Goal: Task Accomplishment & Management: Manage account settings

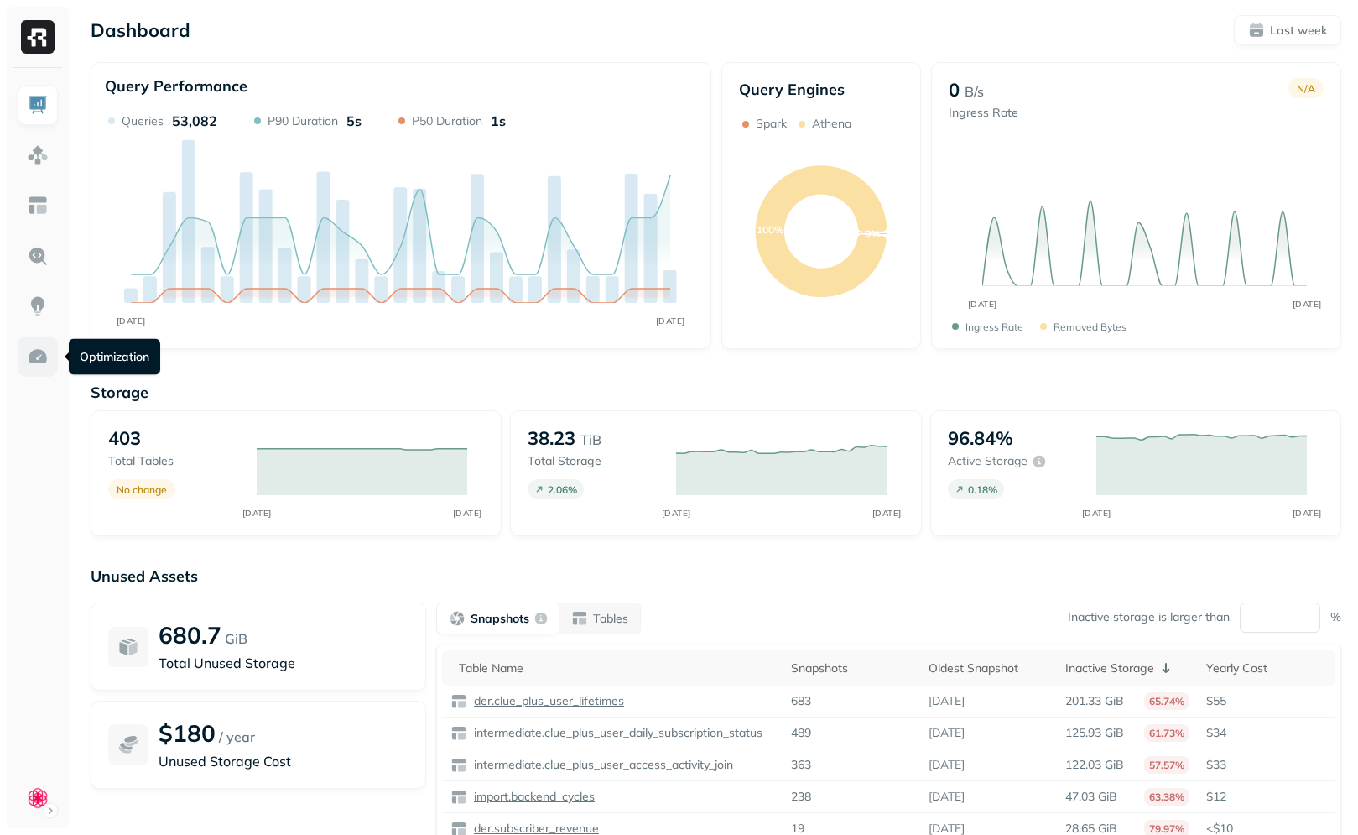
click at [33, 344] on link at bounding box center [38, 356] width 40 height 40
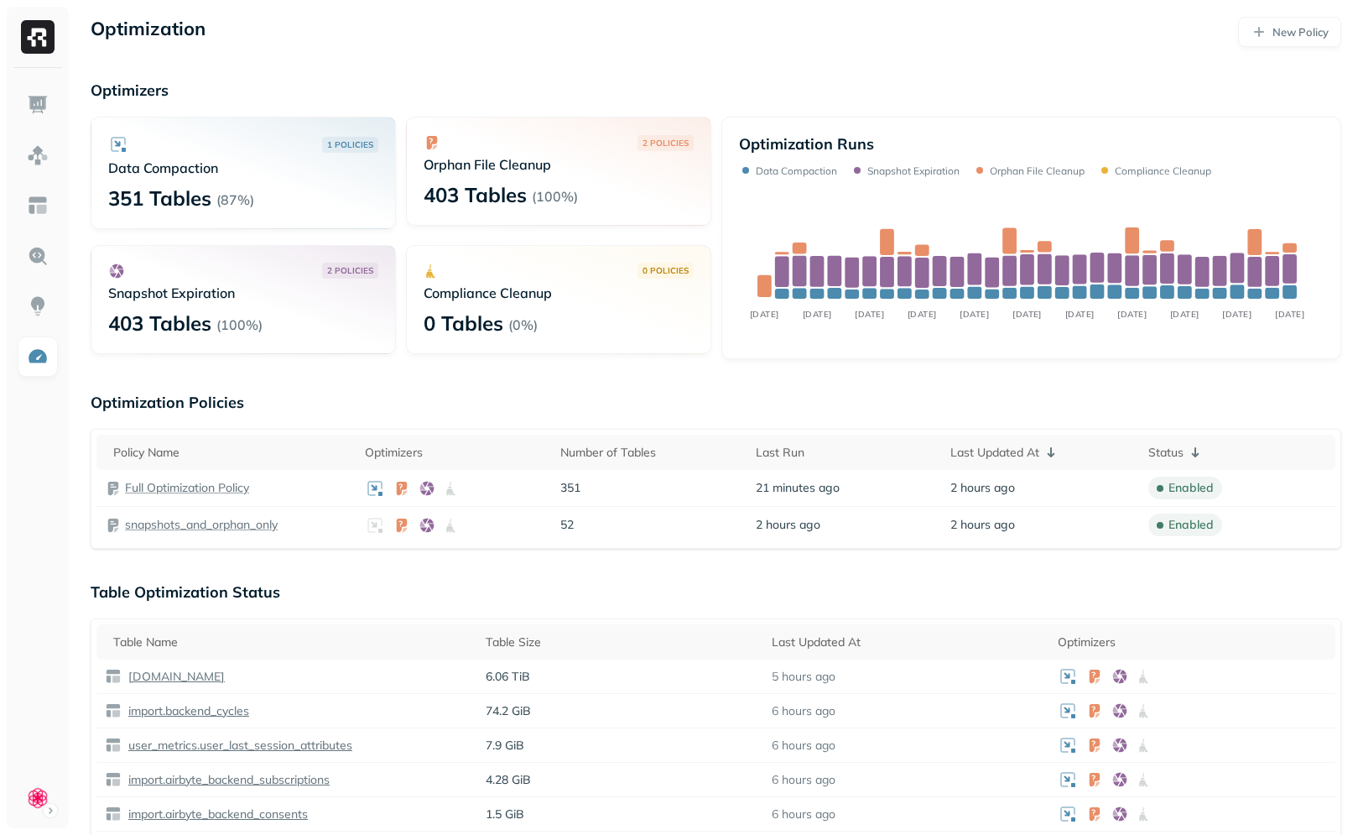
click at [418, 357] on div "1 POLICIES Data Compaction 351 Tables ( 87% ) 2 POLICIES Orphan File Cleanup 40…" at bounding box center [401, 238] width 621 height 242
click at [242, 324] on p "( 100% )" at bounding box center [239, 324] width 46 height 17
click at [342, 318] on div "403 Tables ( 100% )" at bounding box center [243, 323] width 270 height 27
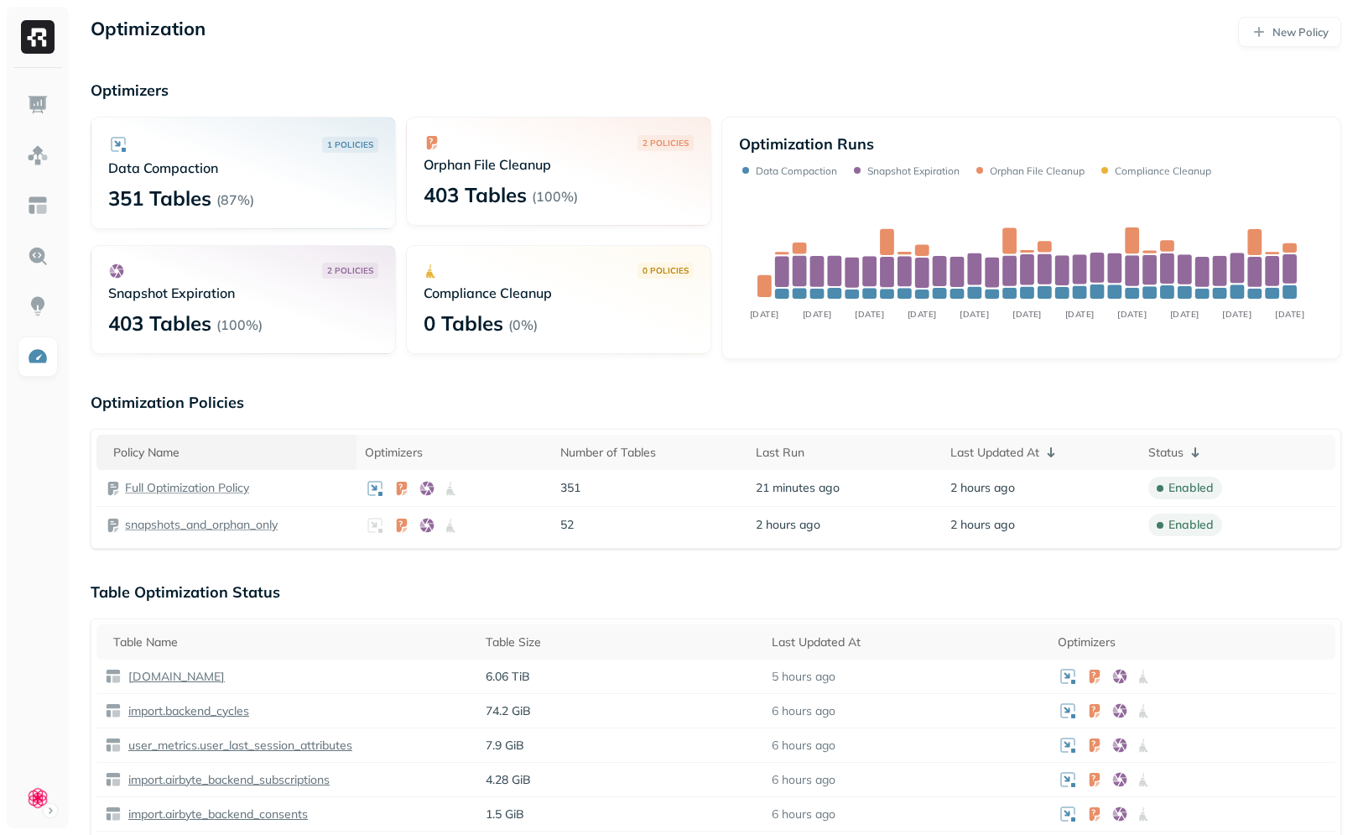
scroll to position [35, 0]
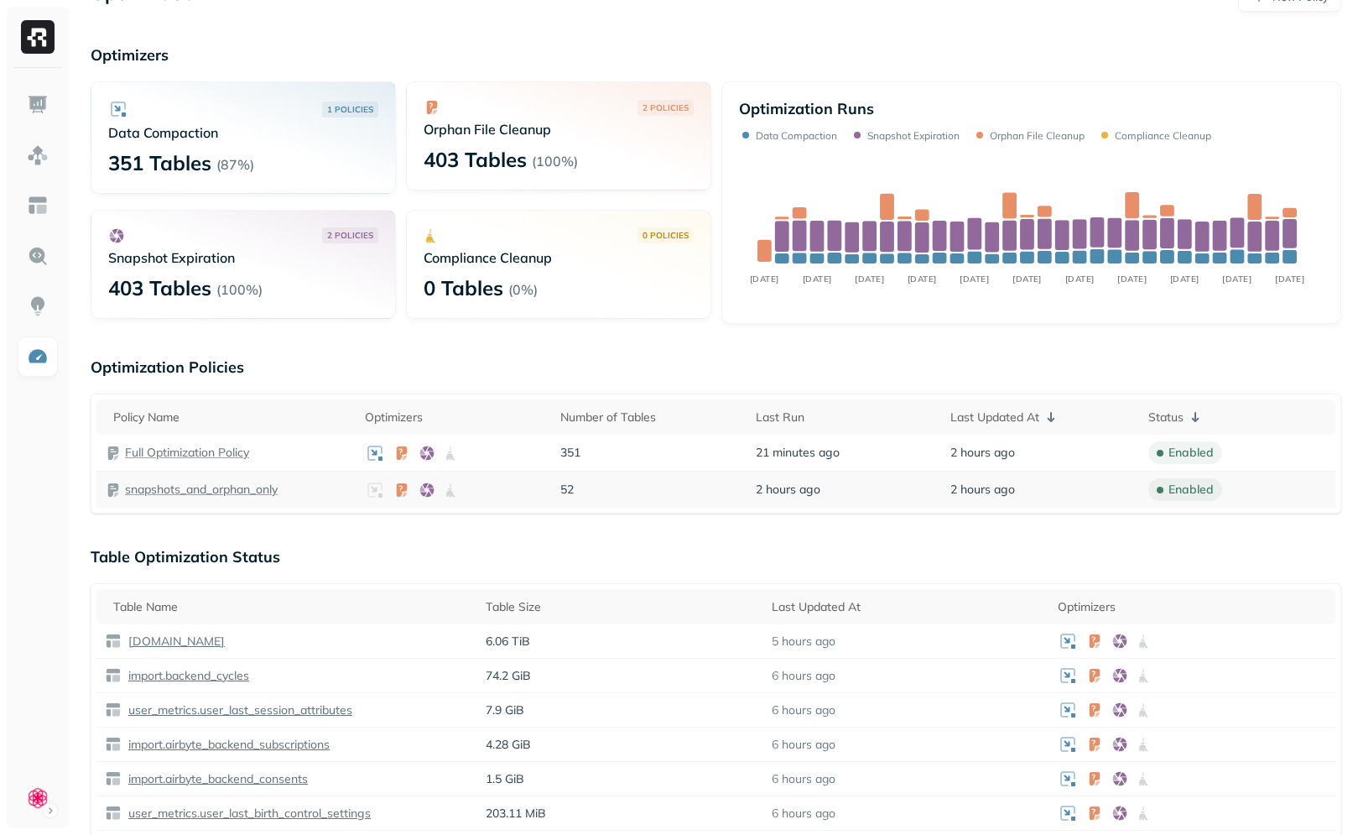
click at [195, 490] on p "snapshots_and_orphan_only" at bounding box center [201, 490] width 153 height 16
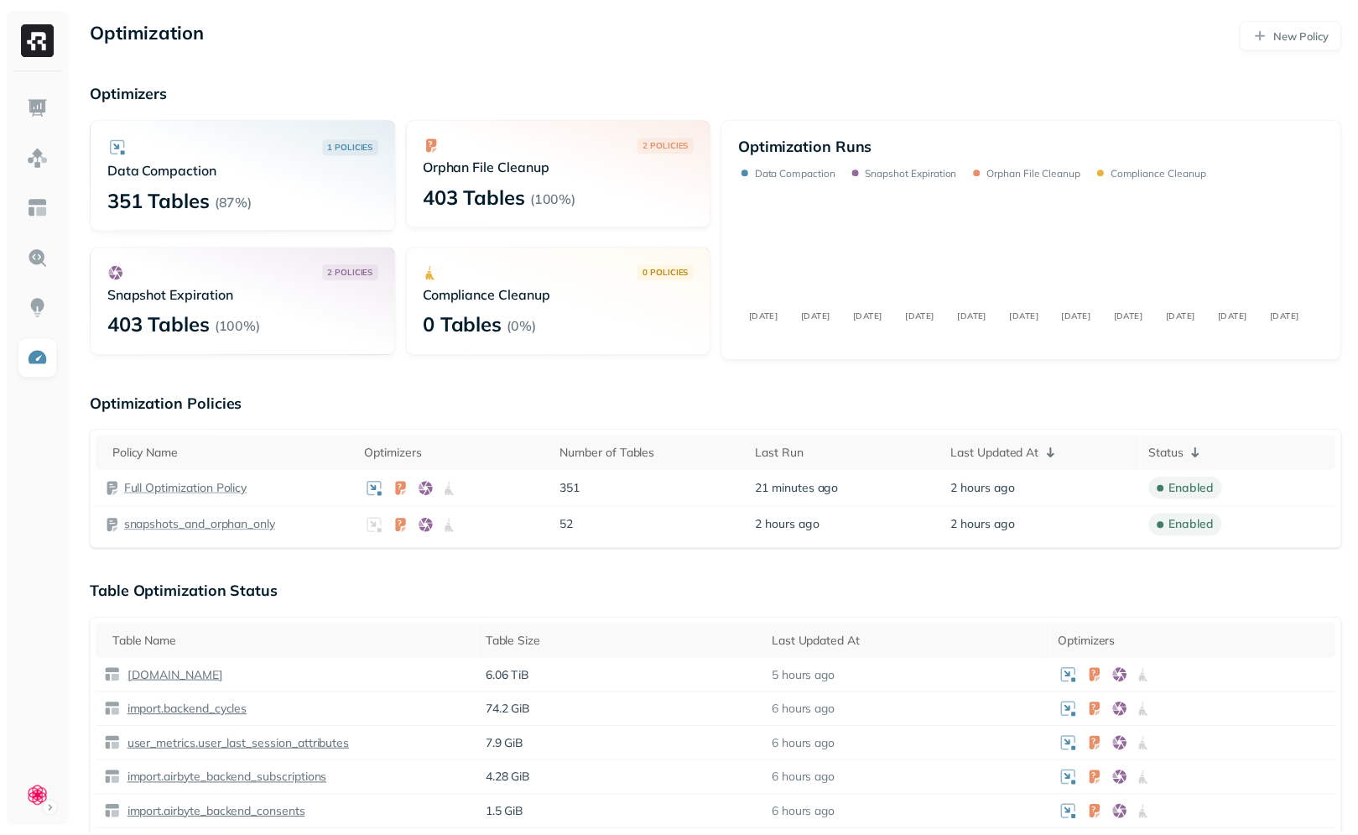
scroll to position [35, 0]
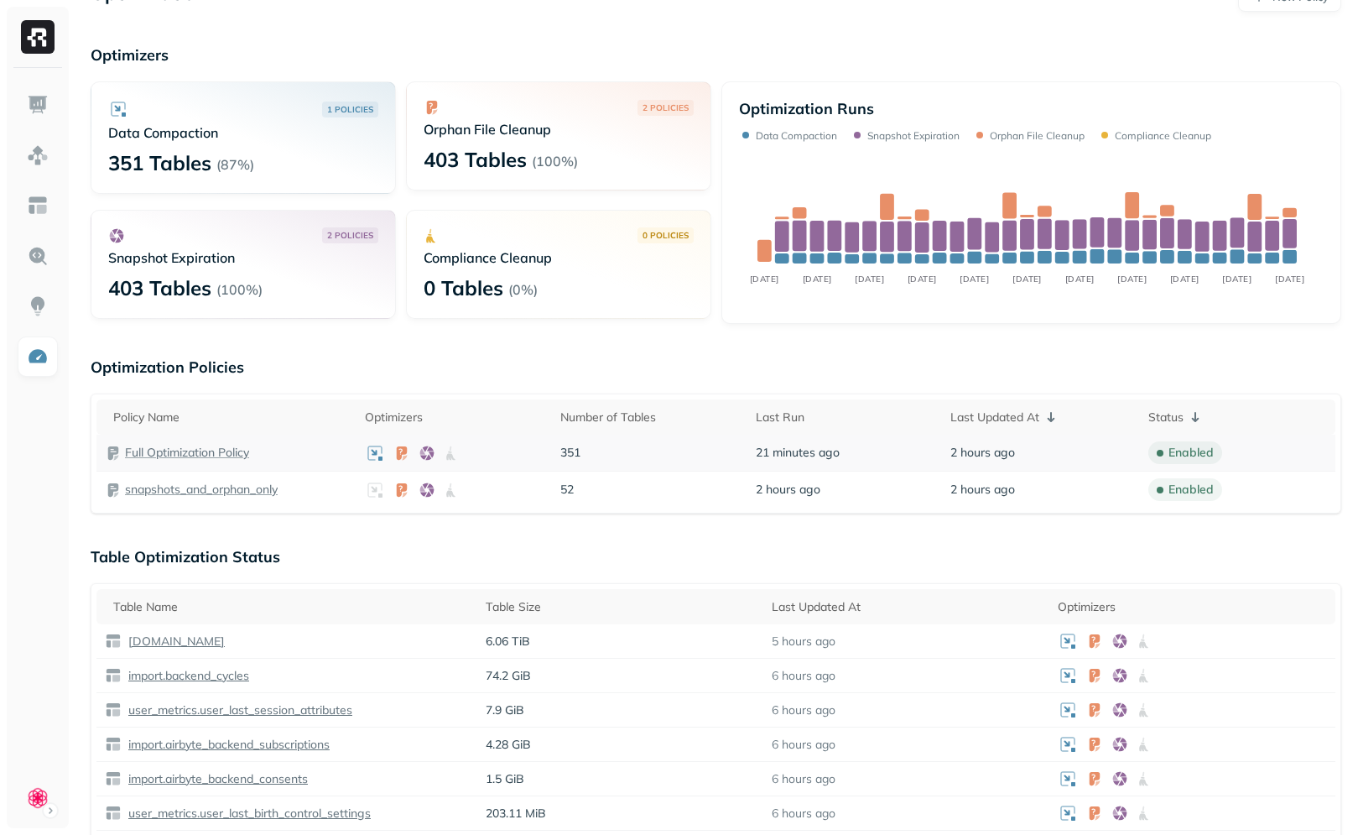
click at [185, 455] on p "Full Optimization Policy" at bounding box center [187, 453] width 124 height 16
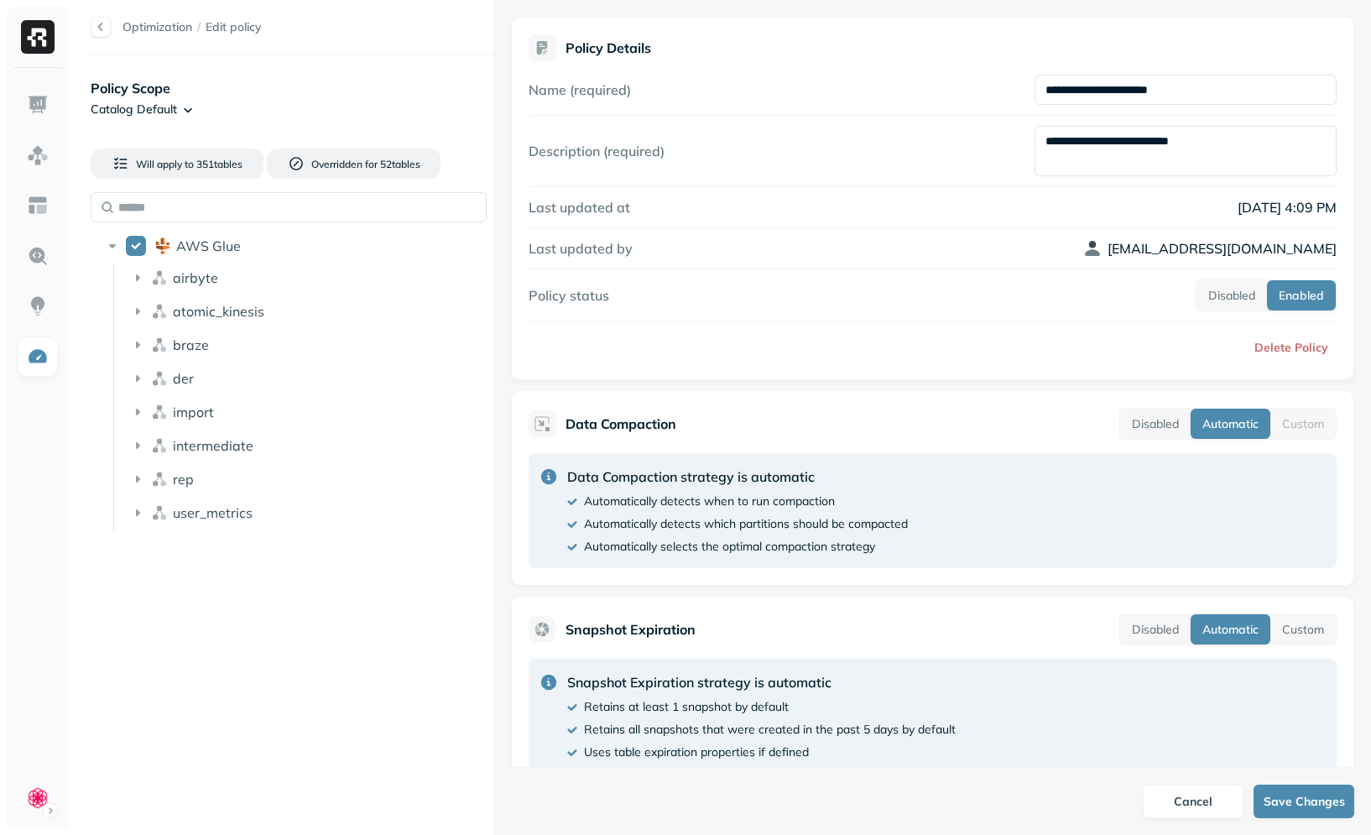
click at [246, 297] on ul "airbyte atomic_kinesis braze der import intermediate rep user_metrics" at bounding box center [308, 397] width 391 height 268
click at [246, 301] on div "atomic_kinesis" at bounding box center [313, 311] width 382 height 27
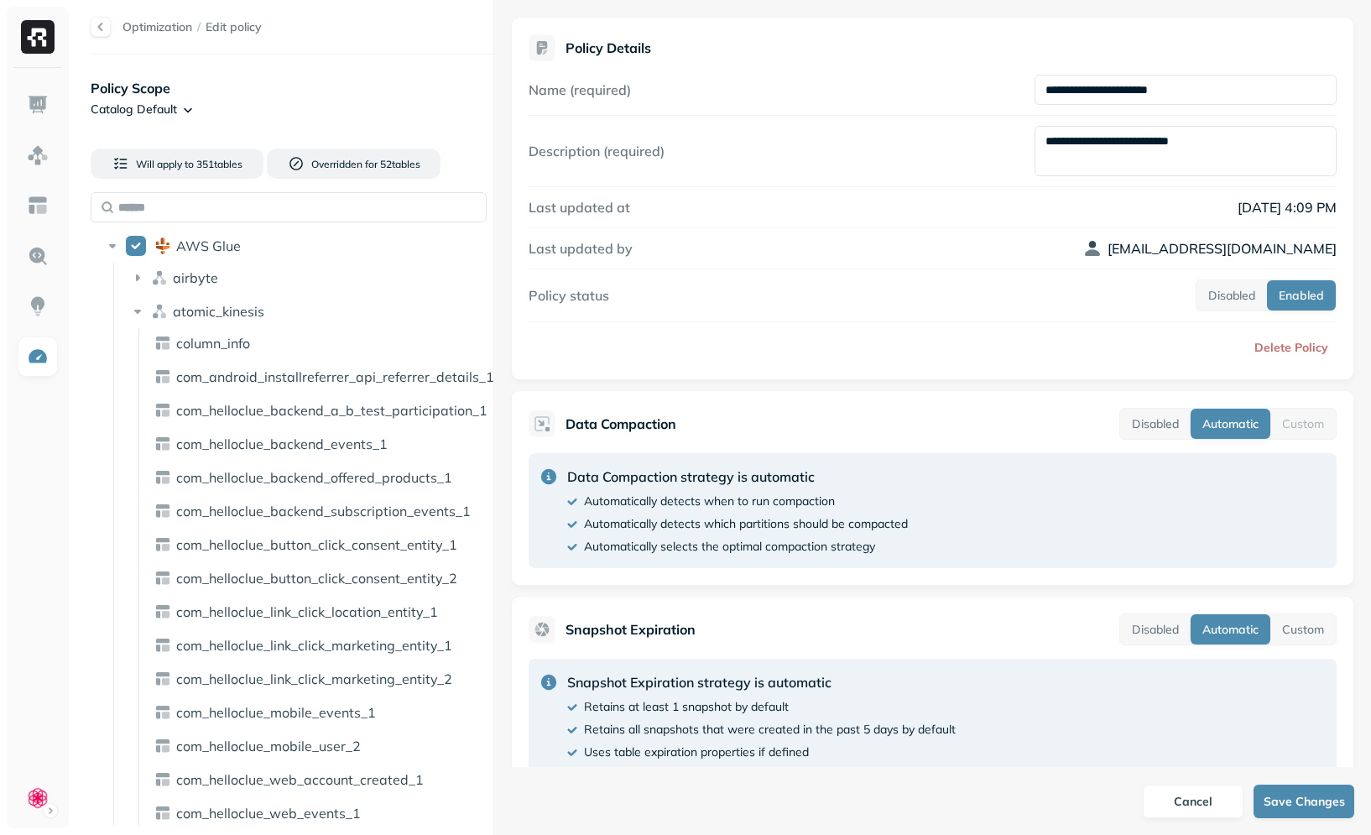
click at [247, 294] on li "airbyte" at bounding box center [313, 279] width 382 height 30
click at [252, 315] on span "atomic_kinesis" at bounding box center [218, 311] width 91 height 17
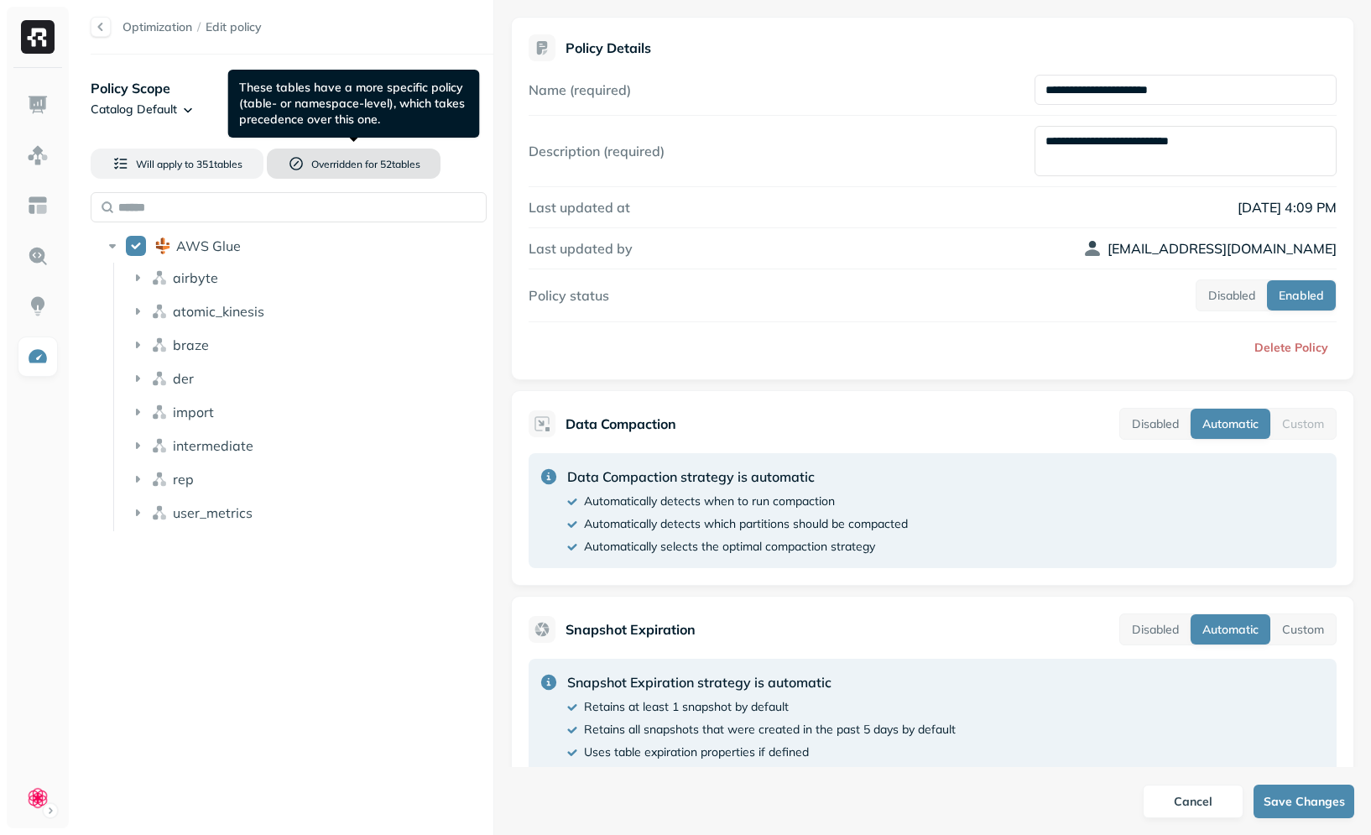
click at [363, 176] on button "Overridden for 52 table s" at bounding box center [353, 163] width 173 height 30
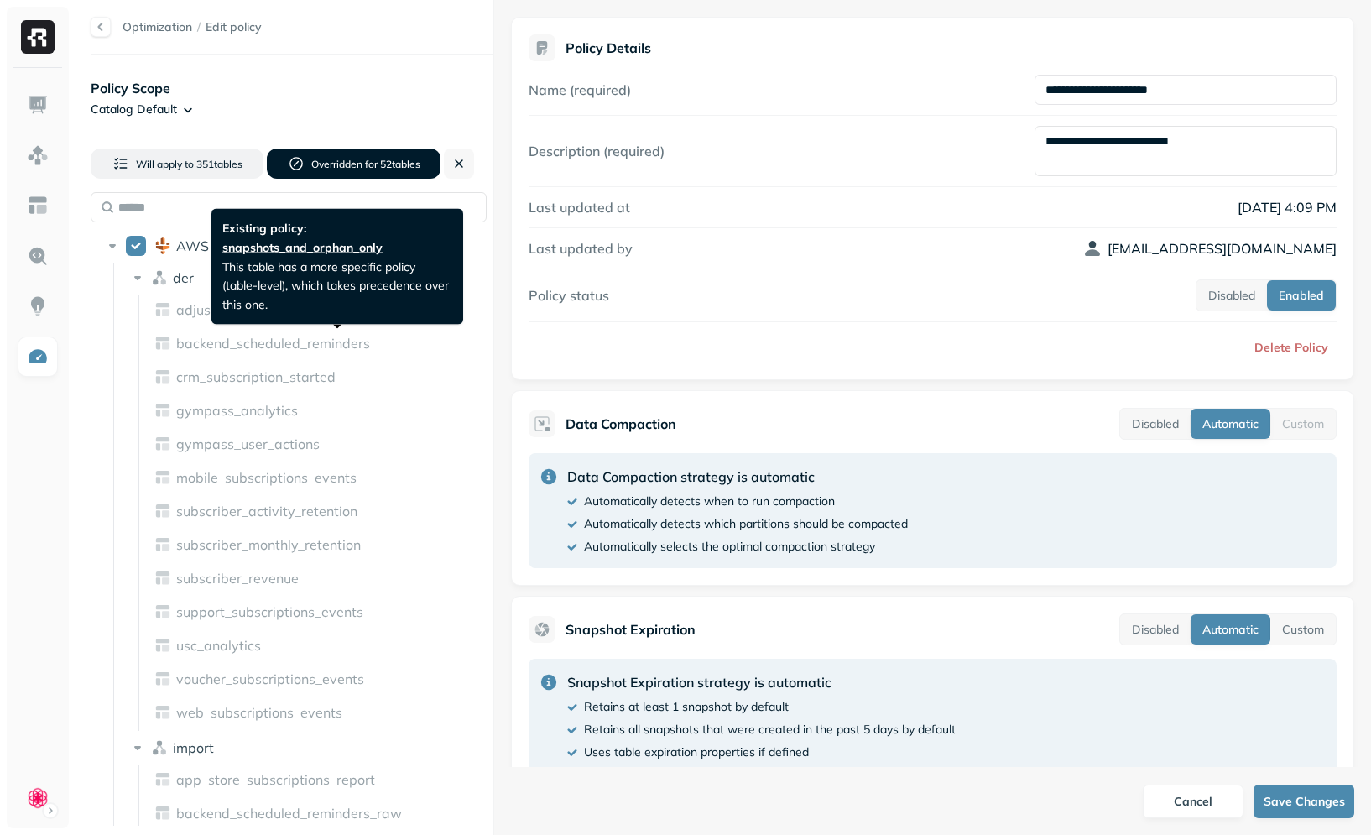
click at [299, 282] on p "Existing policy: snapshots_and_orphan_only This table has a more specific polic…" at bounding box center [337, 267] width 230 height 96
click at [344, 295] on p "Existing policy: snapshots_and_orphan_only This table has a more specific polic…" at bounding box center [337, 267] width 230 height 96
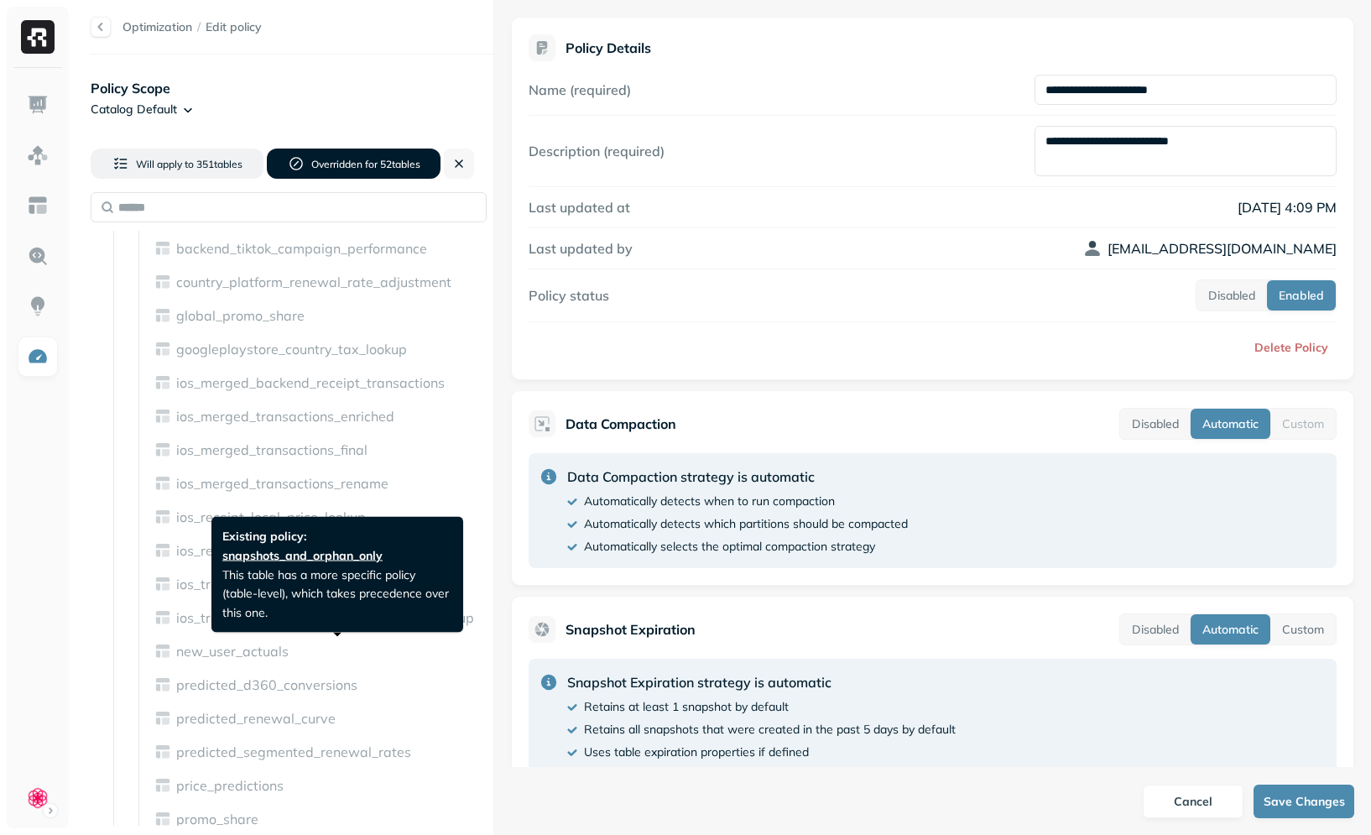
scroll to position [1356, 0]
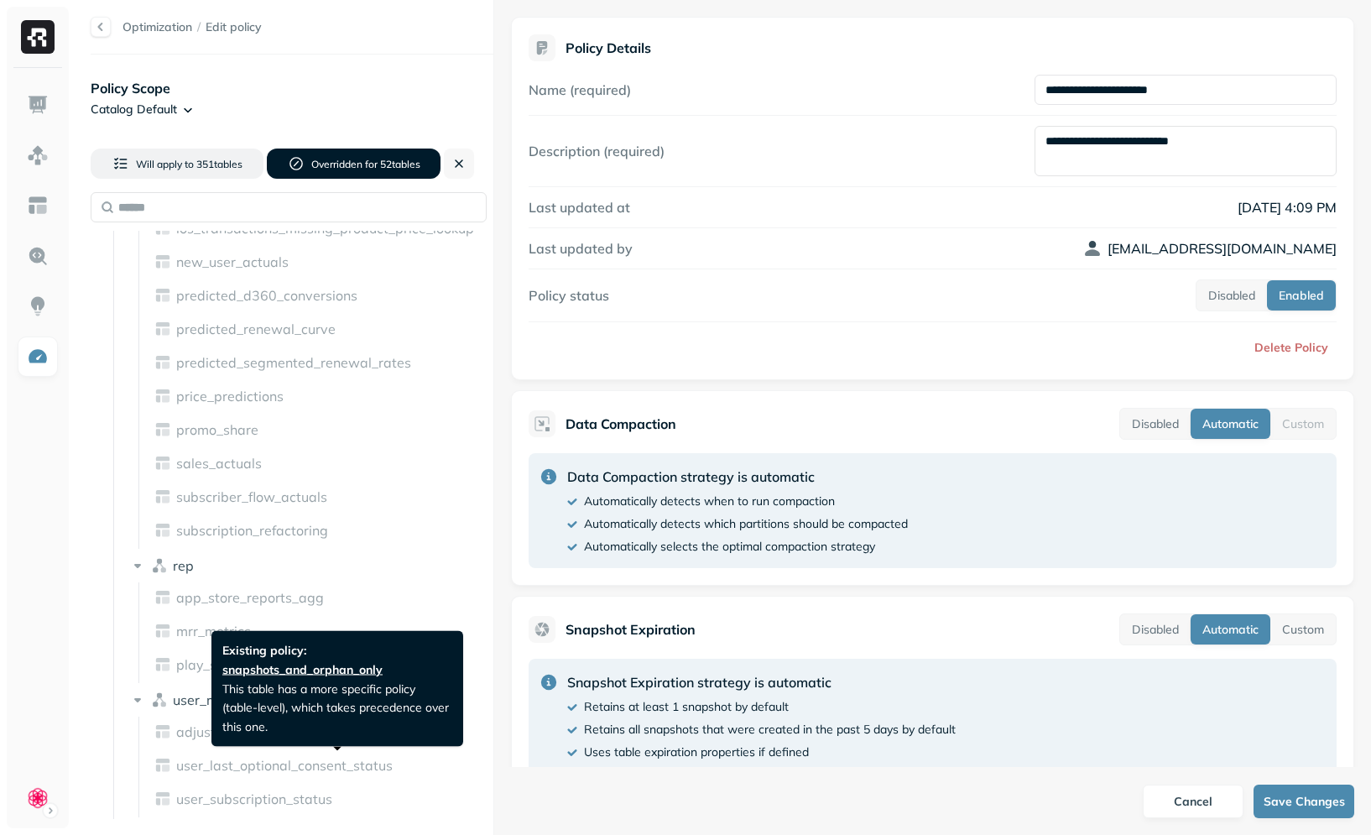
click at [326, 667] on span "snapshots_and_orphan_only" at bounding box center [302, 668] width 160 height 19
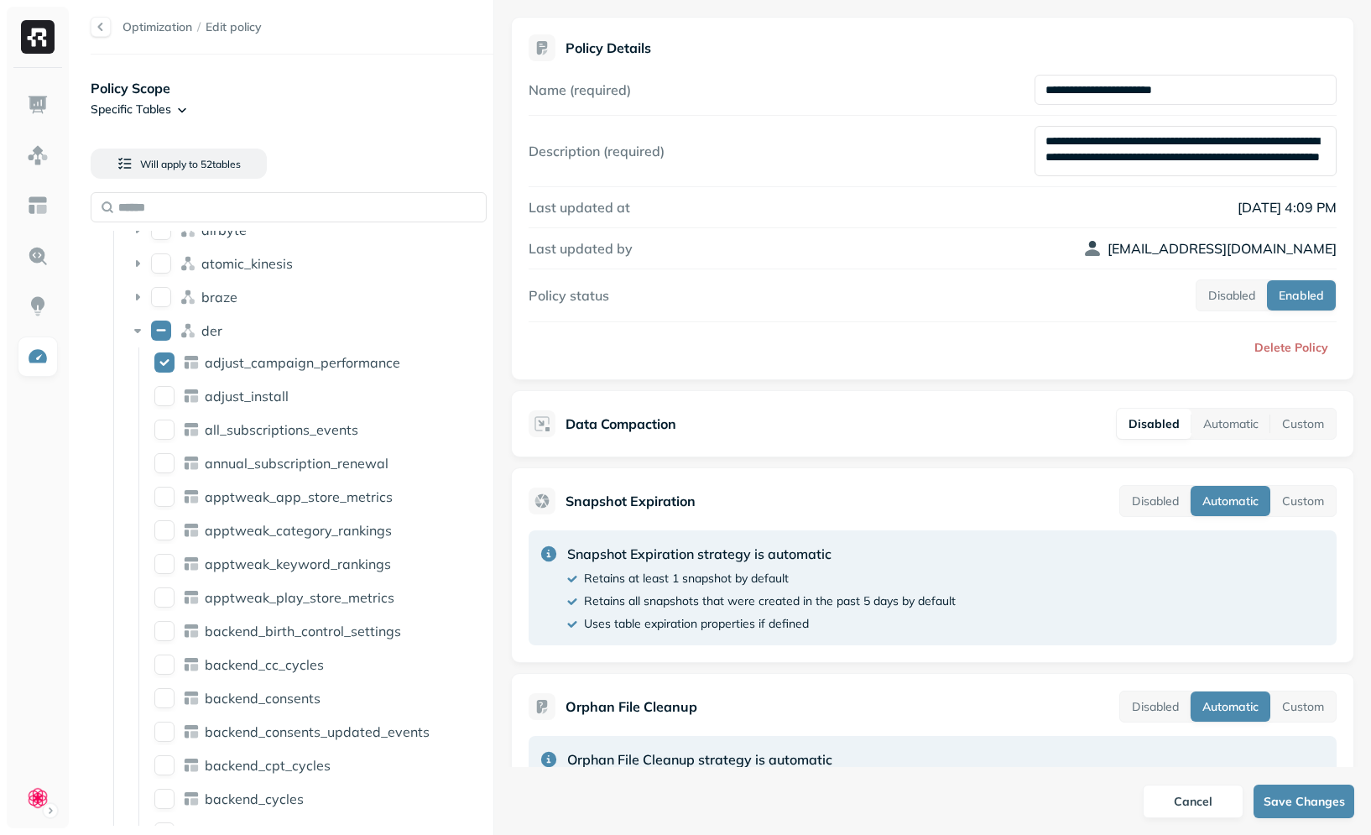
scroll to position [37, 0]
